Goal: Information Seeking & Learning: Learn about a topic

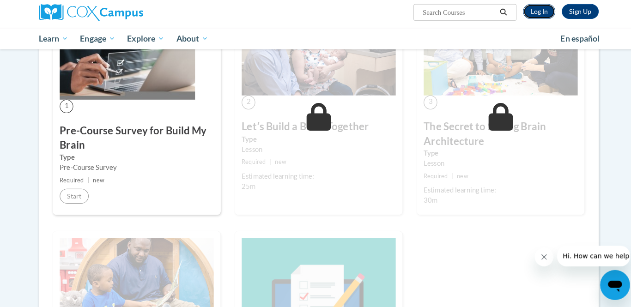
click at [535, 12] on link "Log In" at bounding box center [533, 14] width 32 height 15
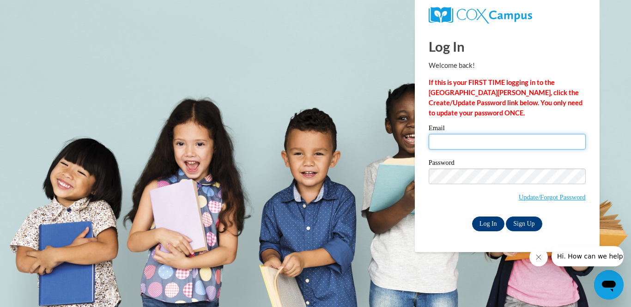
type input "myerscierra@yahoo.com"
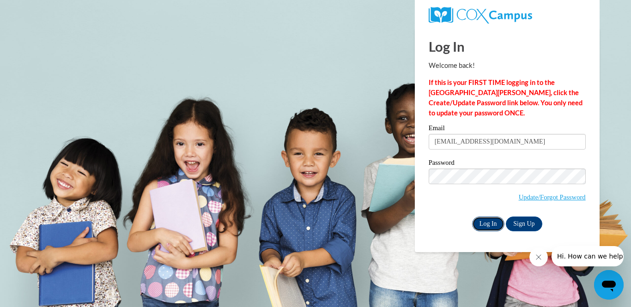
click at [486, 226] on input "Log In" at bounding box center [488, 223] width 32 height 15
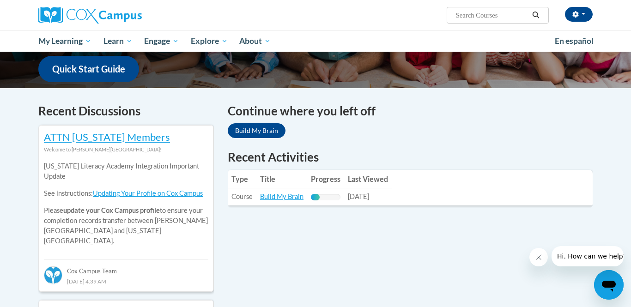
scroll to position [237, 0]
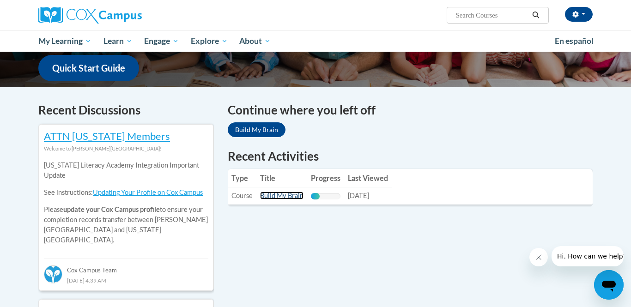
click at [273, 198] on link "Build My Brain" at bounding box center [281, 196] width 43 height 8
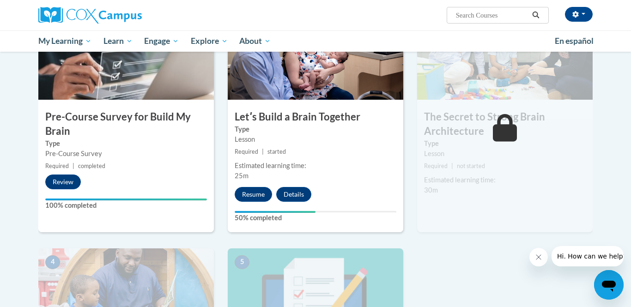
scroll to position [232, 0]
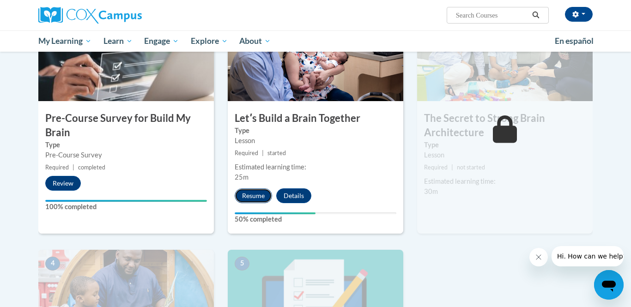
click at [254, 197] on button "Resume" at bounding box center [253, 195] width 37 height 15
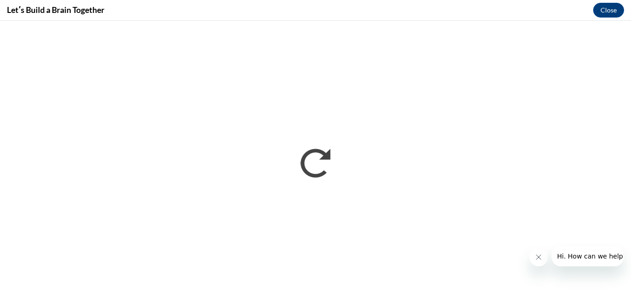
scroll to position [0, 0]
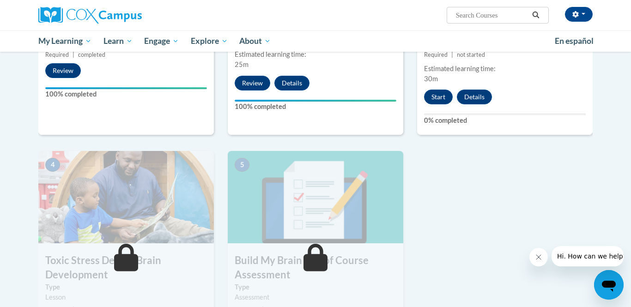
scroll to position [333, 0]
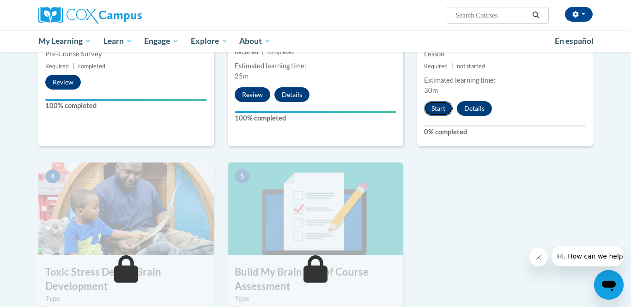
click at [441, 106] on button "Start" at bounding box center [438, 108] width 29 height 15
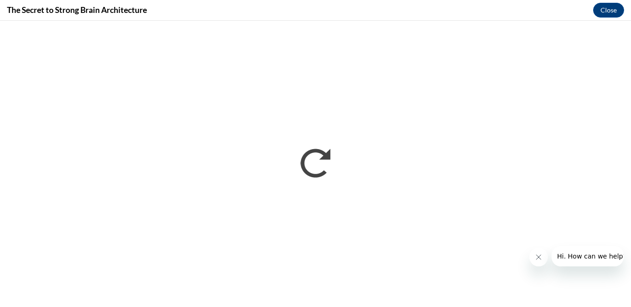
scroll to position [0, 0]
